Goal: Task Accomplishment & Management: Manage account settings

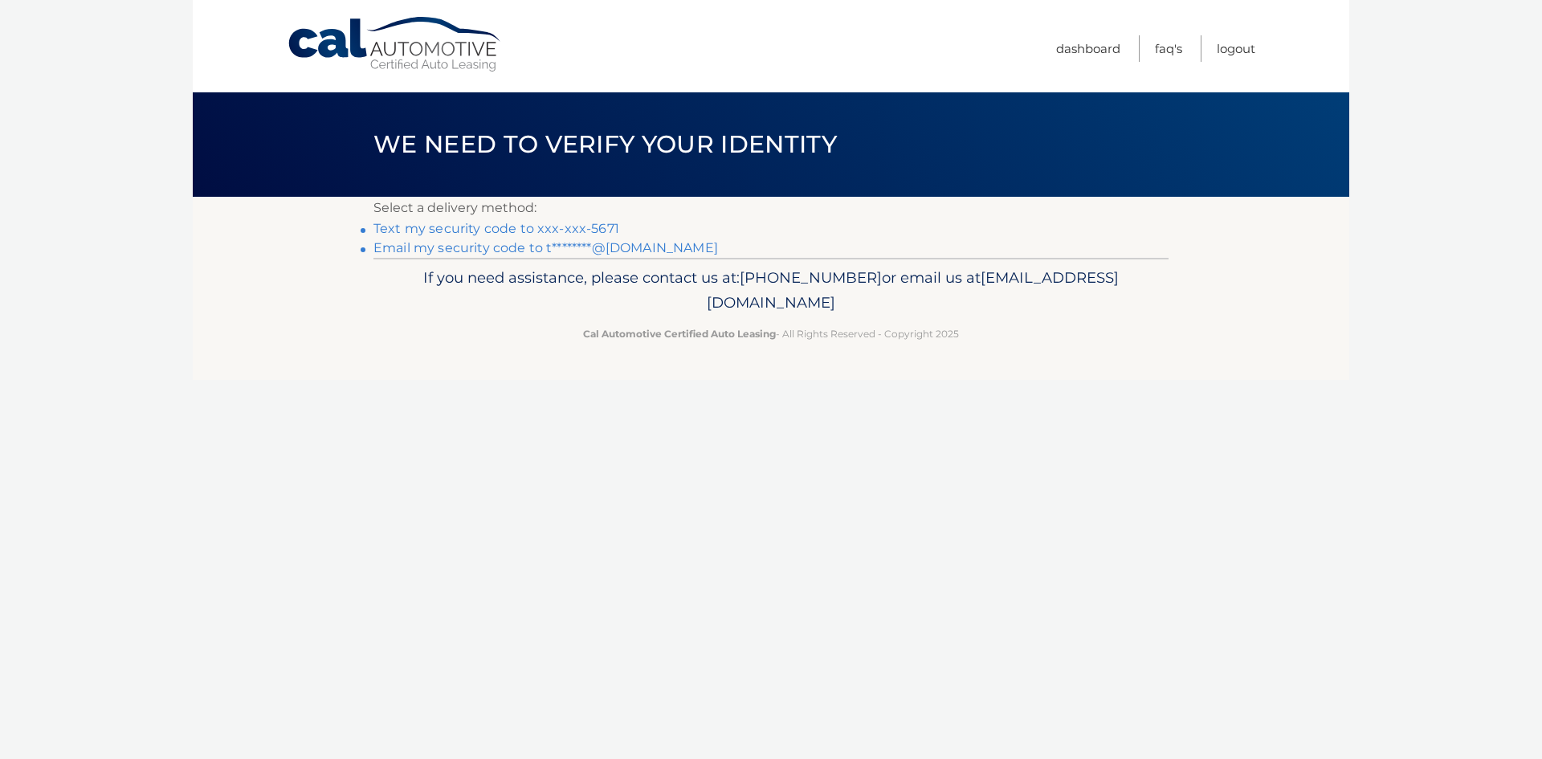
click at [517, 231] on link "Text my security code to xxx-xxx-5671" at bounding box center [496, 228] width 246 height 15
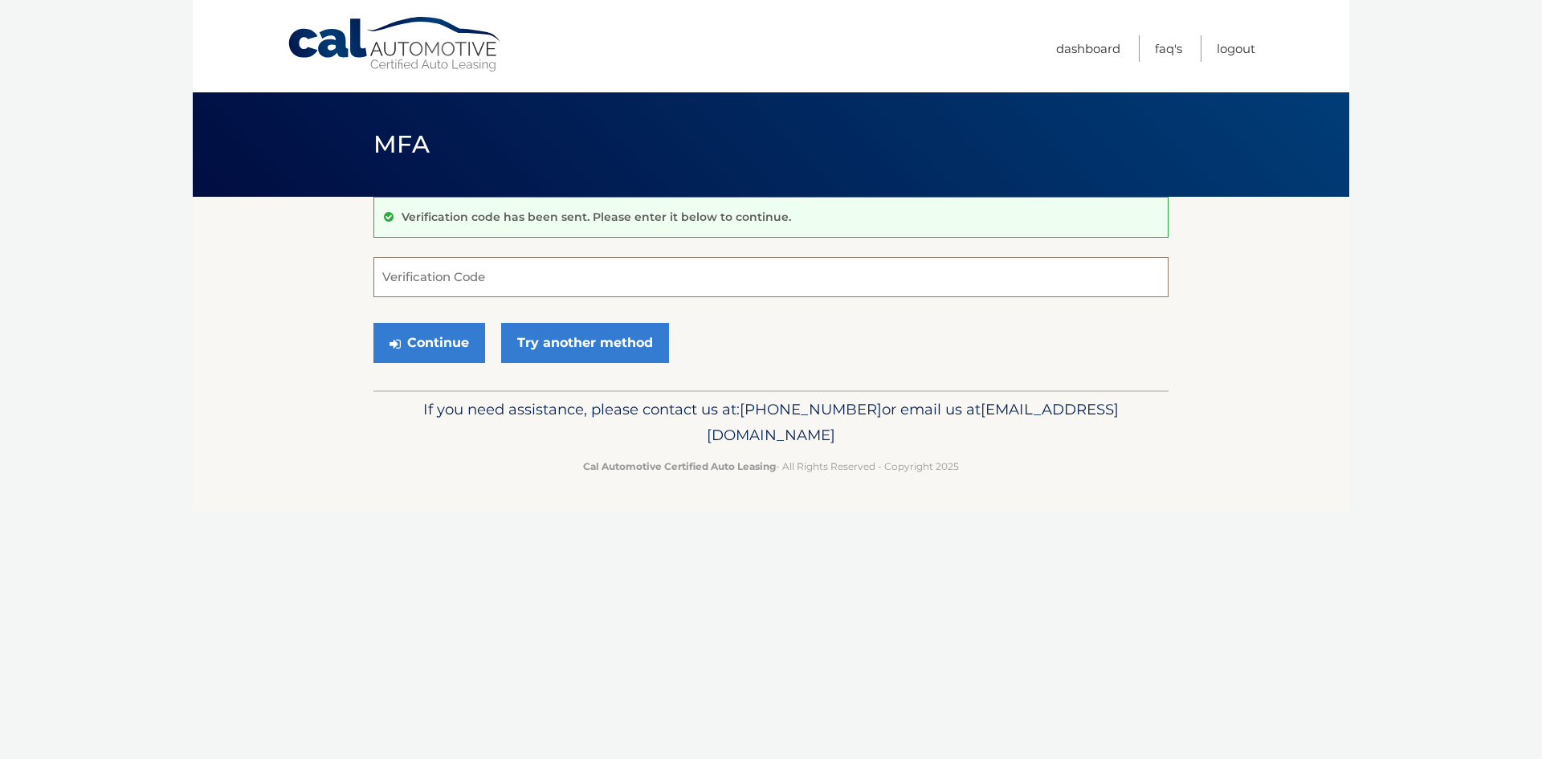
click at [441, 268] on input "Verification Code" at bounding box center [770, 277] width 795 height 40
type input "160182"
click at [440, 349] on button "Continue" at bounding box center [429, 343] width 112 height 40
